Goal: Information Seeking & Learning: Learn about a topic

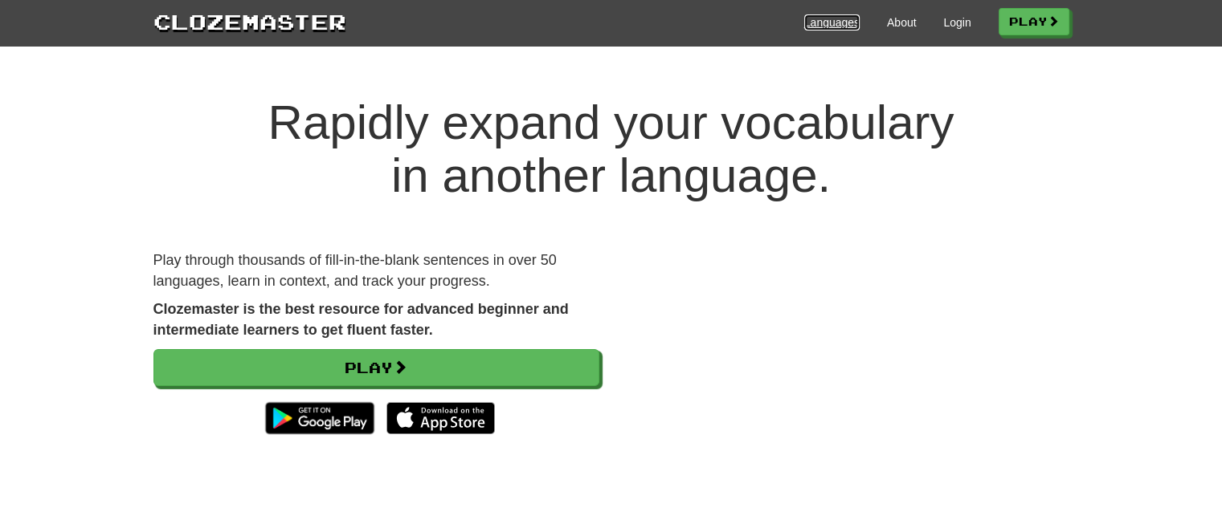
click at [826, 18] on link "Languages" at bounding box center [831, 22] width 55 height 16
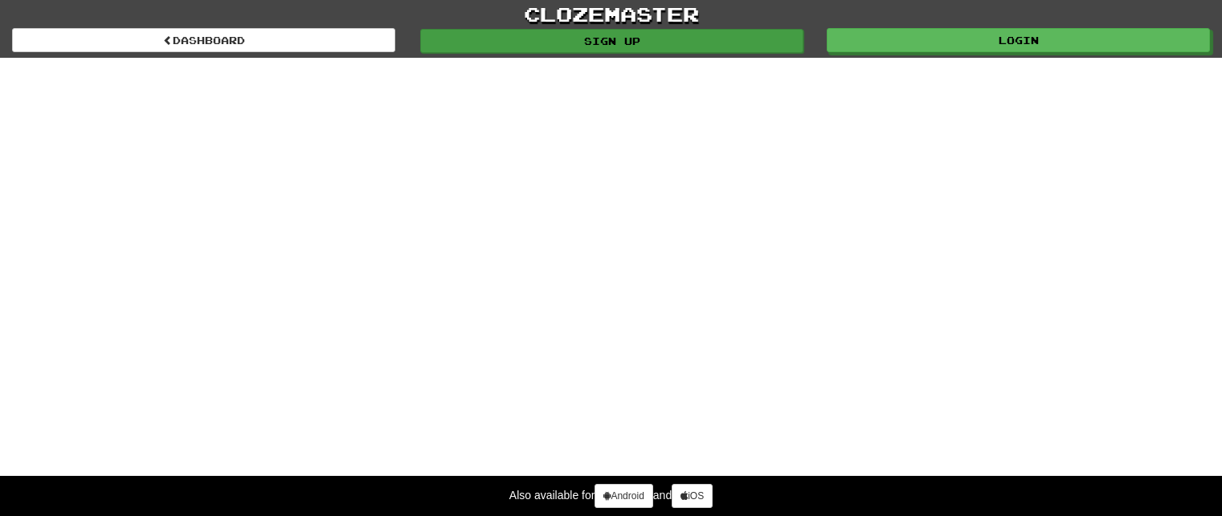
select select "*******"
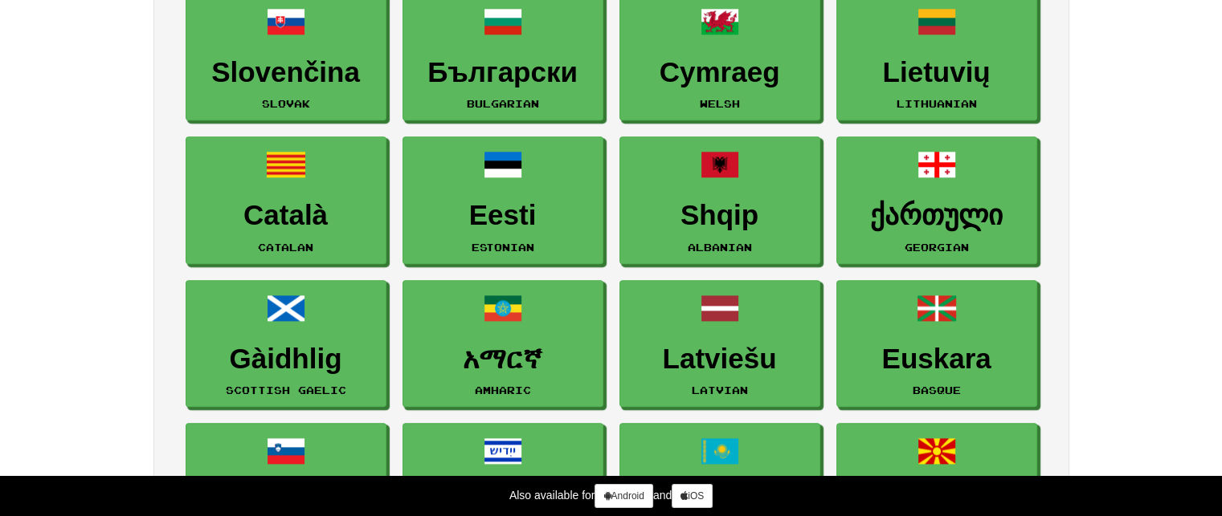
scroll to position [1687, 0]
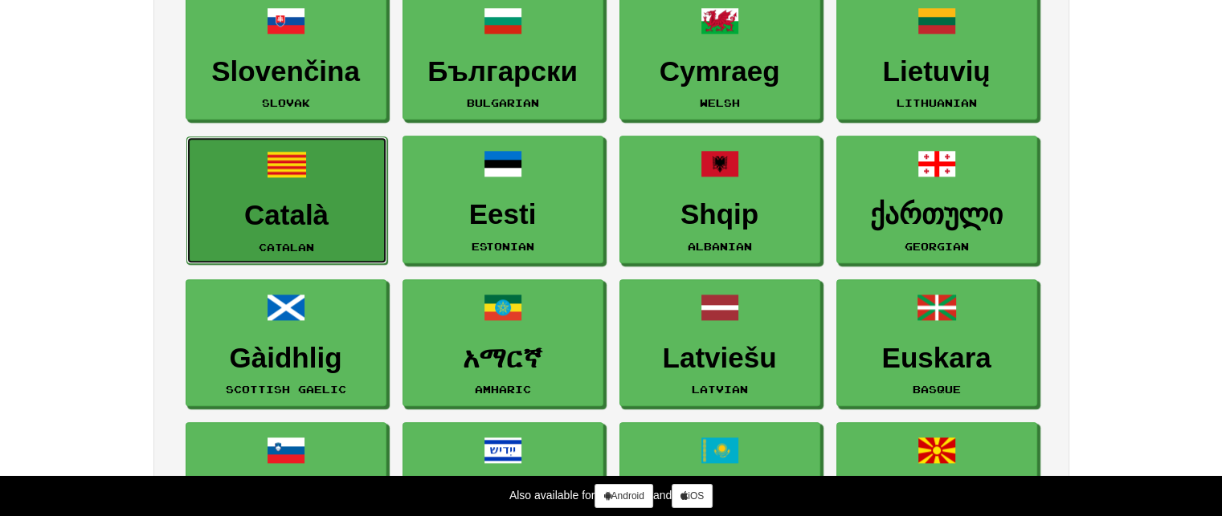
click at [286, 190] on link "Català Catalan" at bounding box center [286, 201] width 201 height 128
